Goal: Navigation & Orientation: Find specific page/section

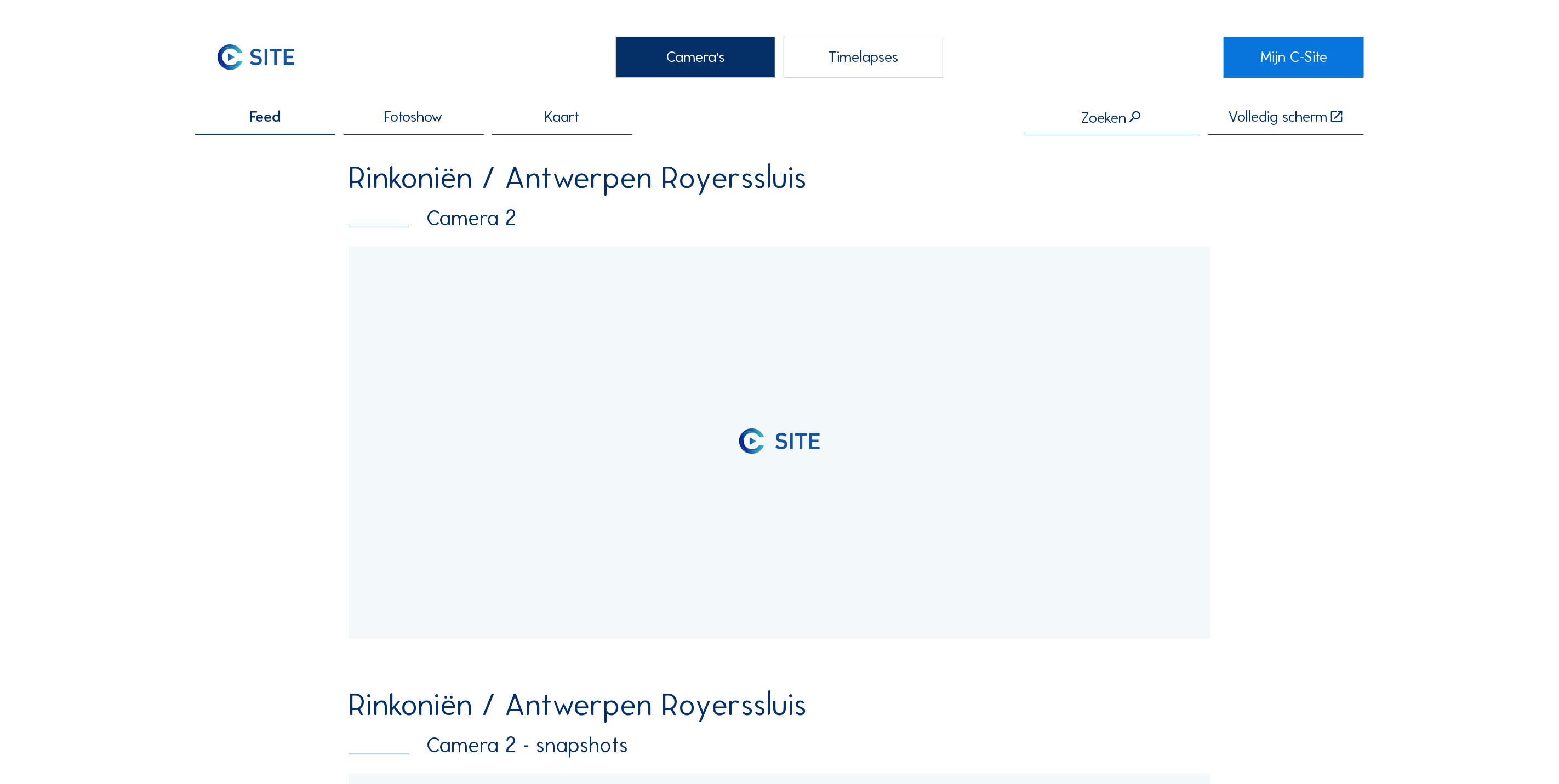
click at [296, 67] on img at bounding box center [256, 57] width 122 height 41
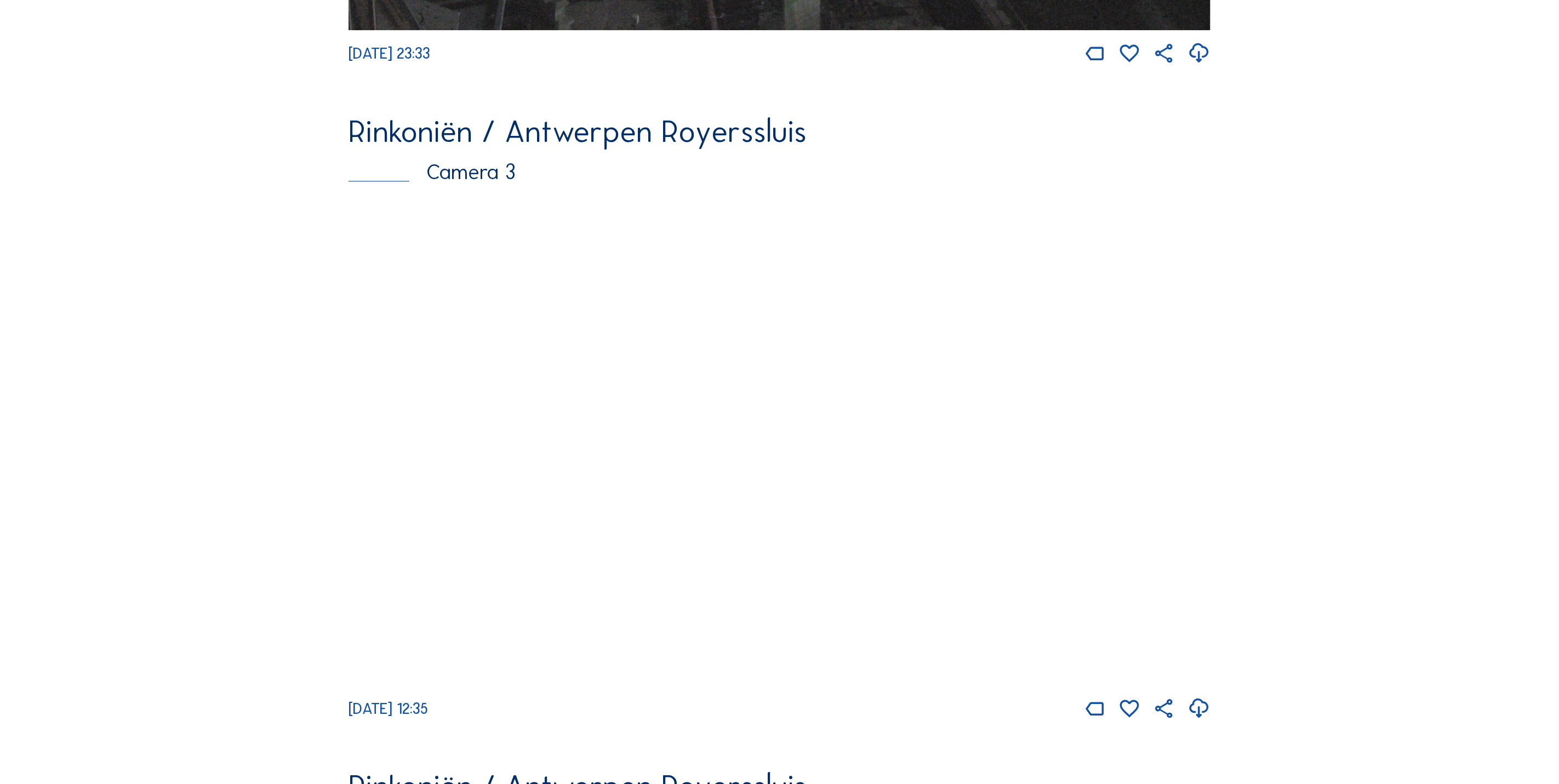
scroll to position [2062, 0]
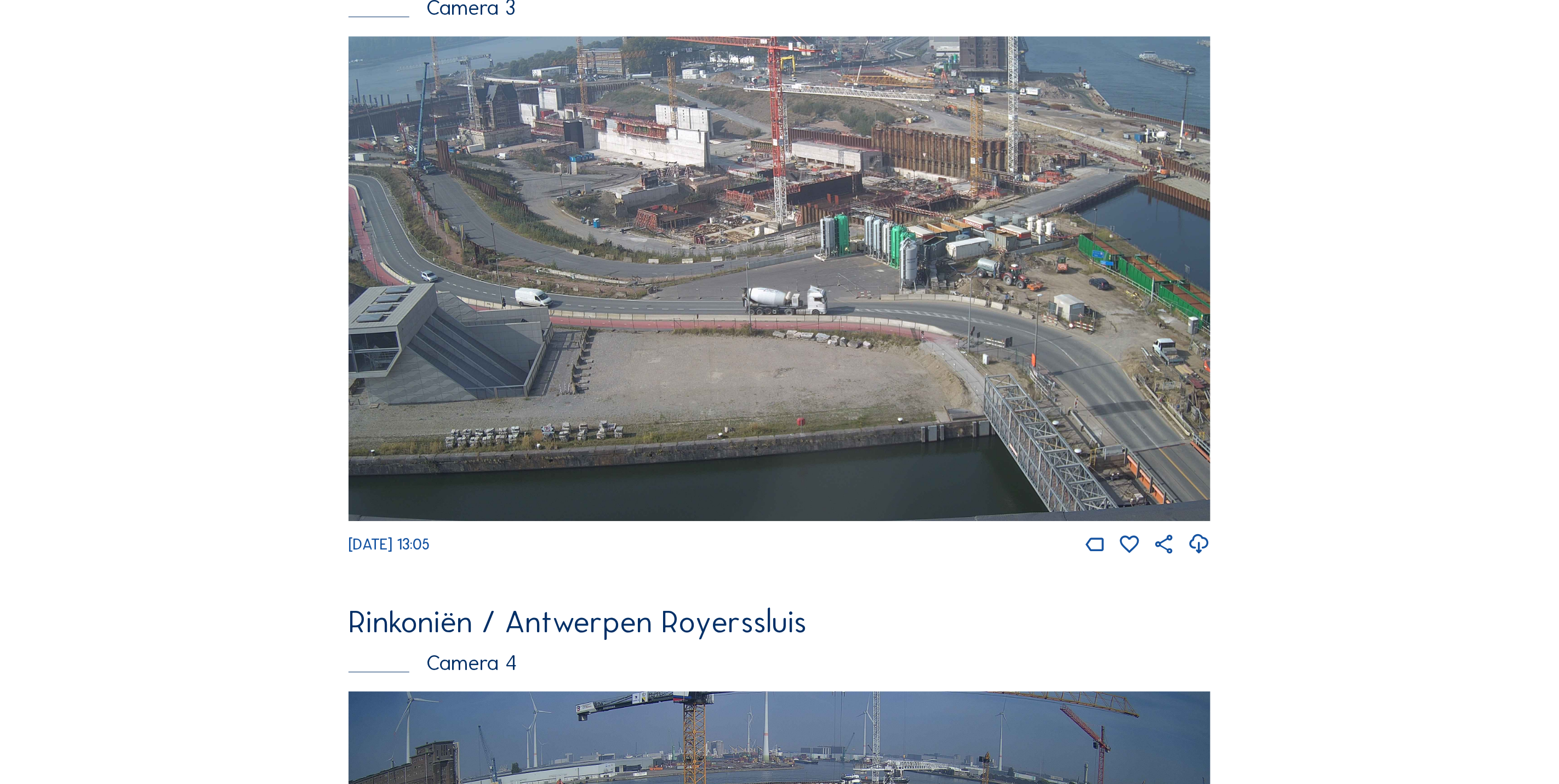
scroll to position [2226, 0]
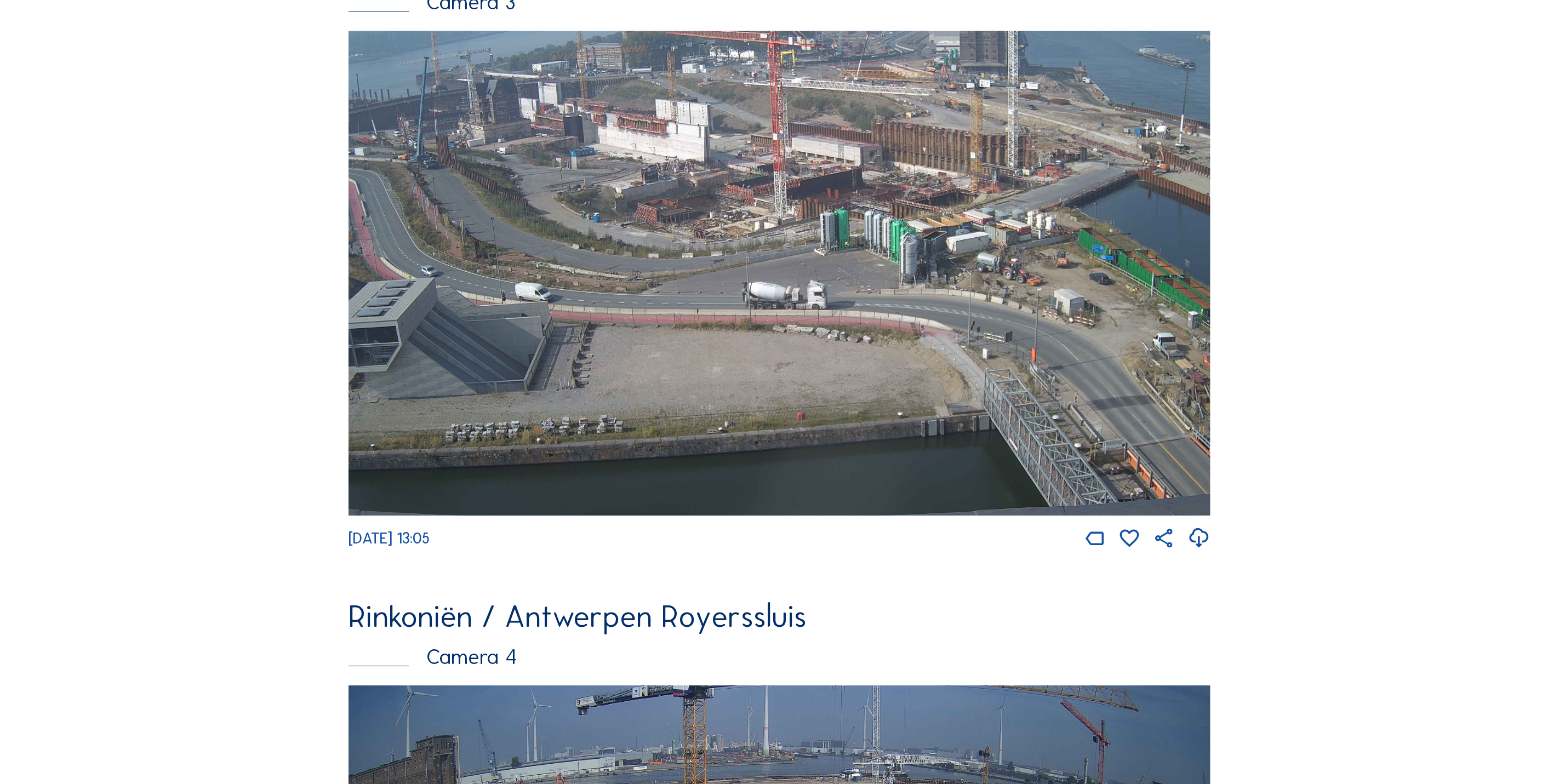
click at [530, 290] on img at bounding box center [780, 273] width 862 height 485
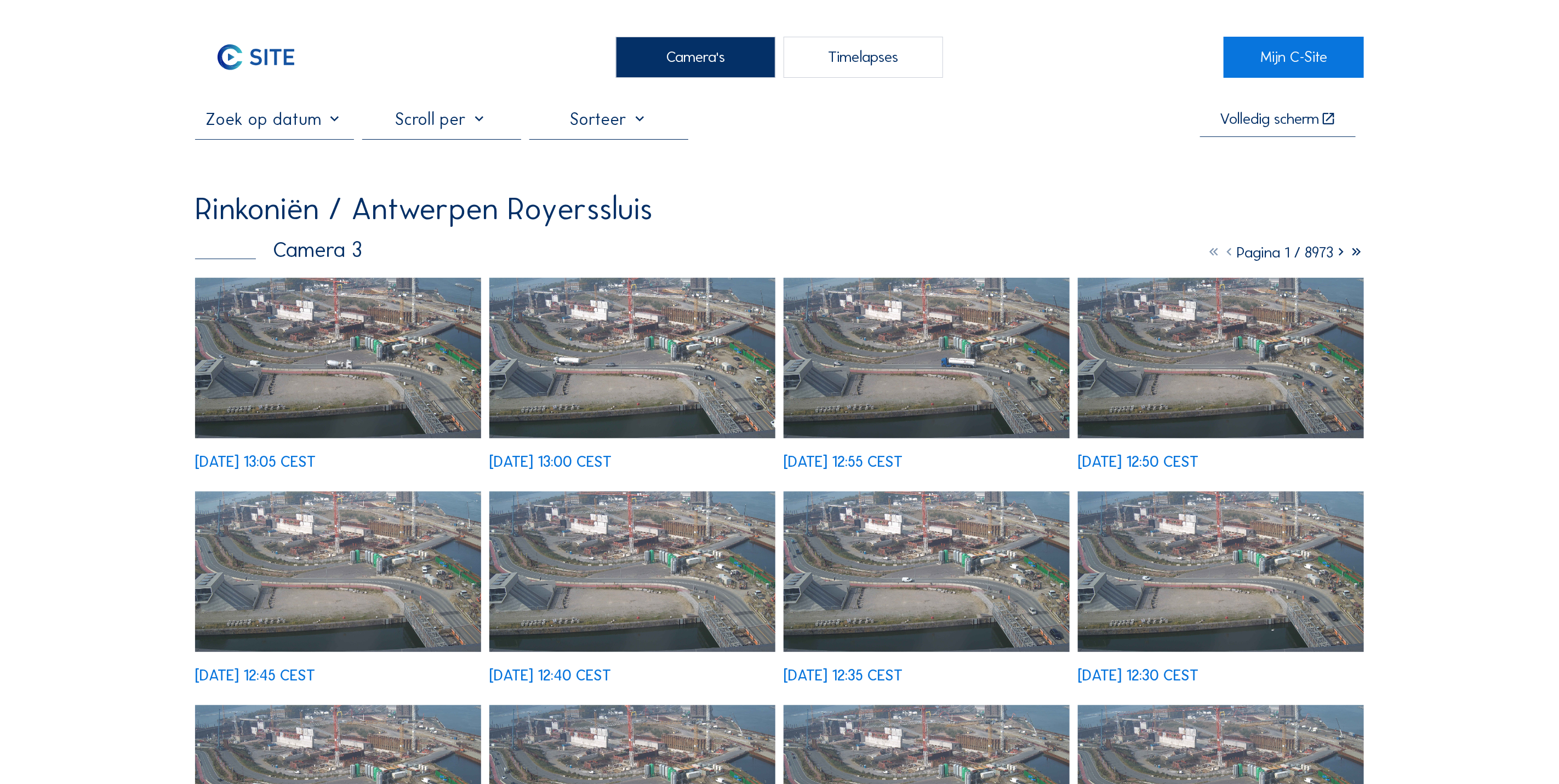
click at [369, 333] on img at bounding box center [338, 359] width 286 height 161
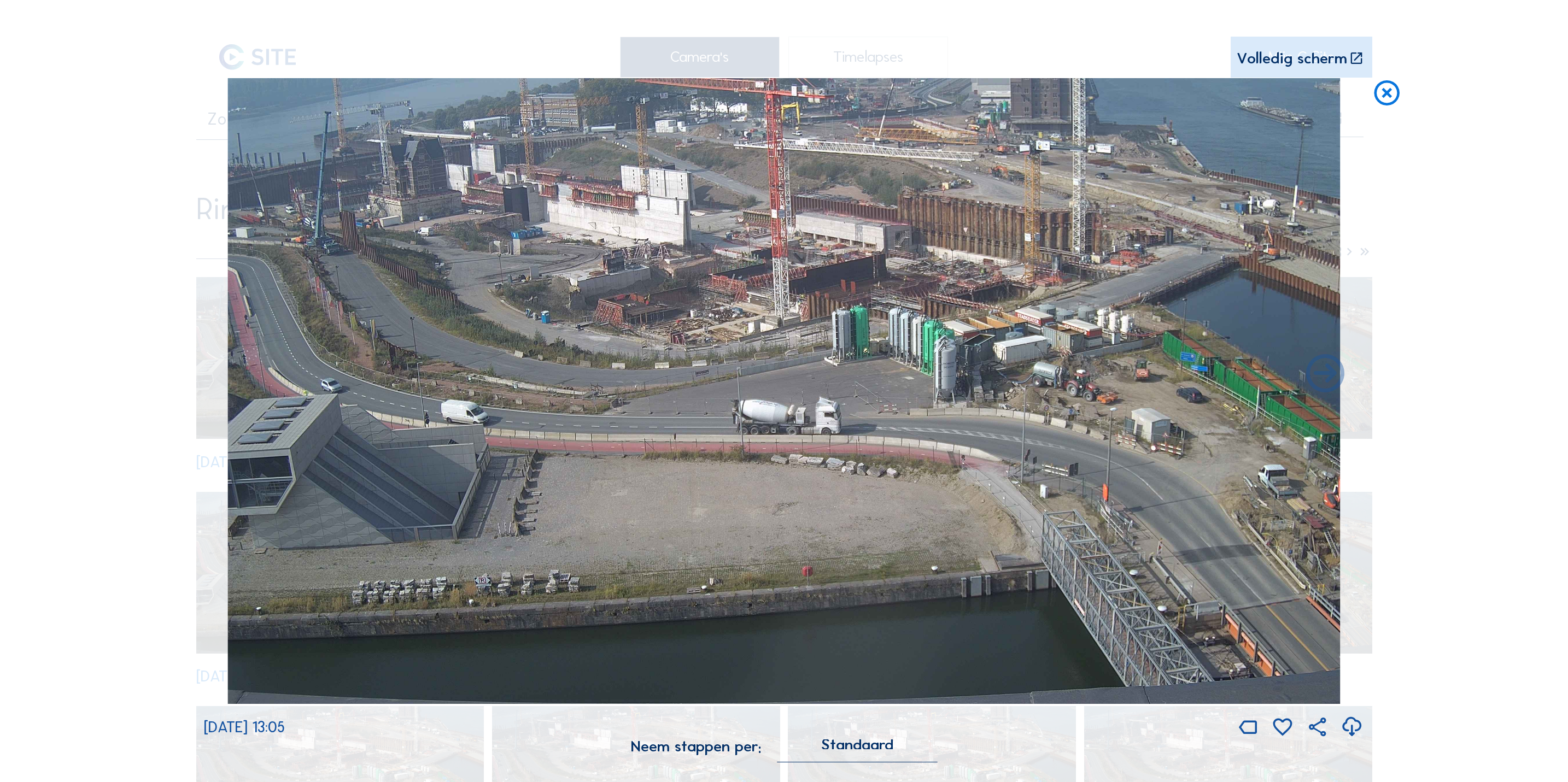
click at [1401, 97] on icon at bounding box center [1387, 93] width 31 height 31
